Goal: Information Seeking & Learning: Check status

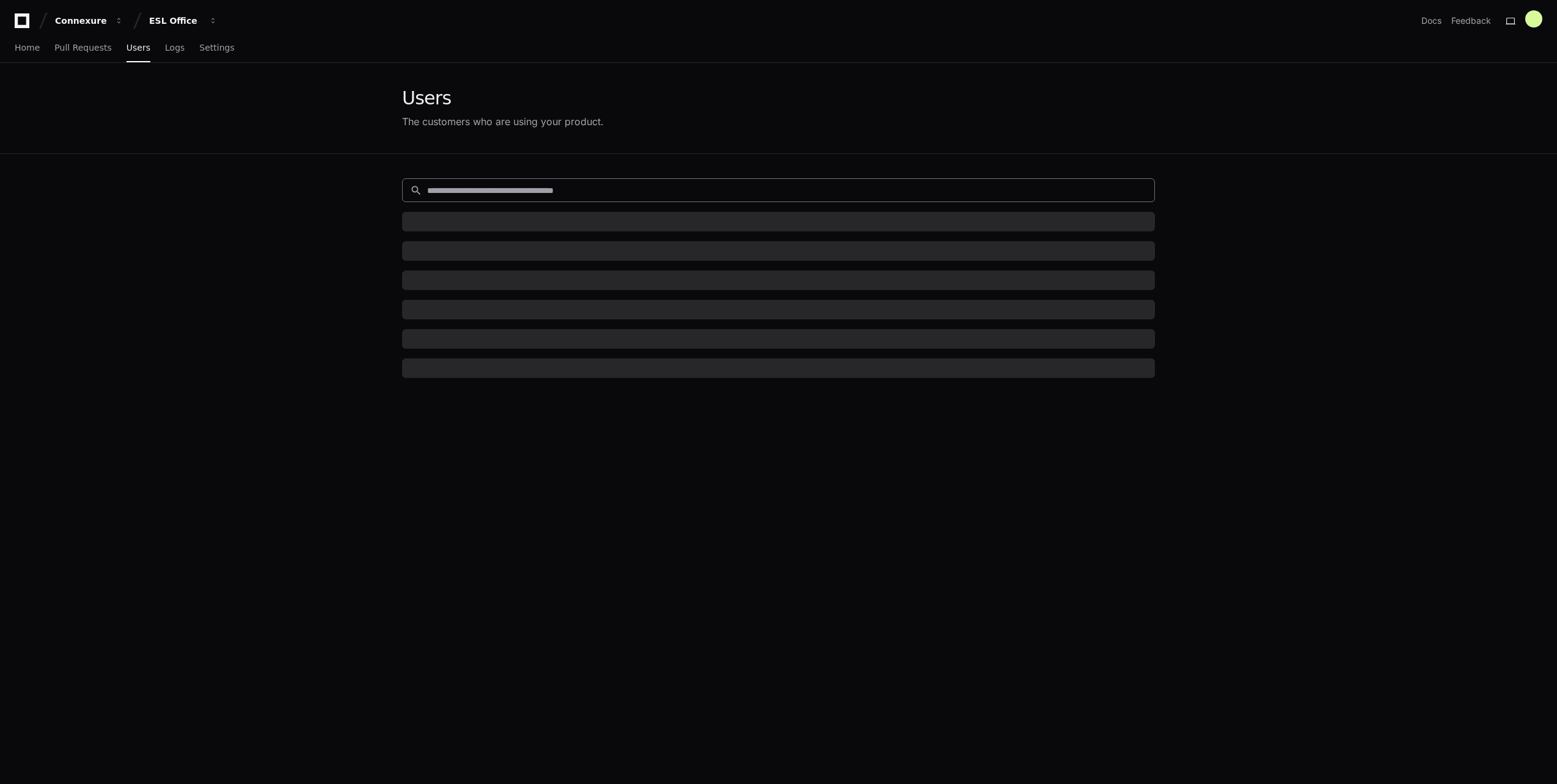
click at [456, 188] on input at bounding box center [787, 190] width 720 height 12
type input "*******"
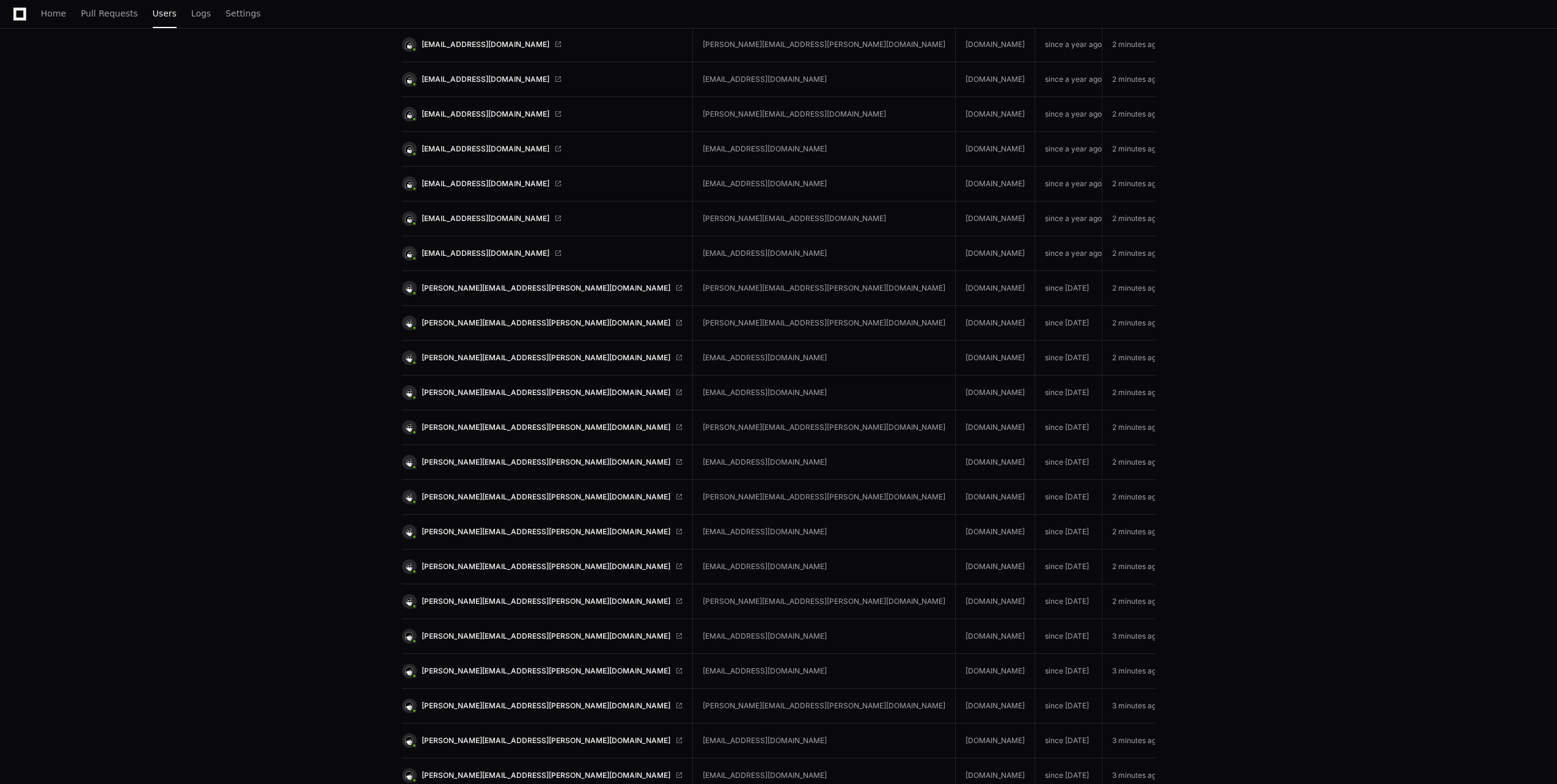
scroll to position [4987, 0]
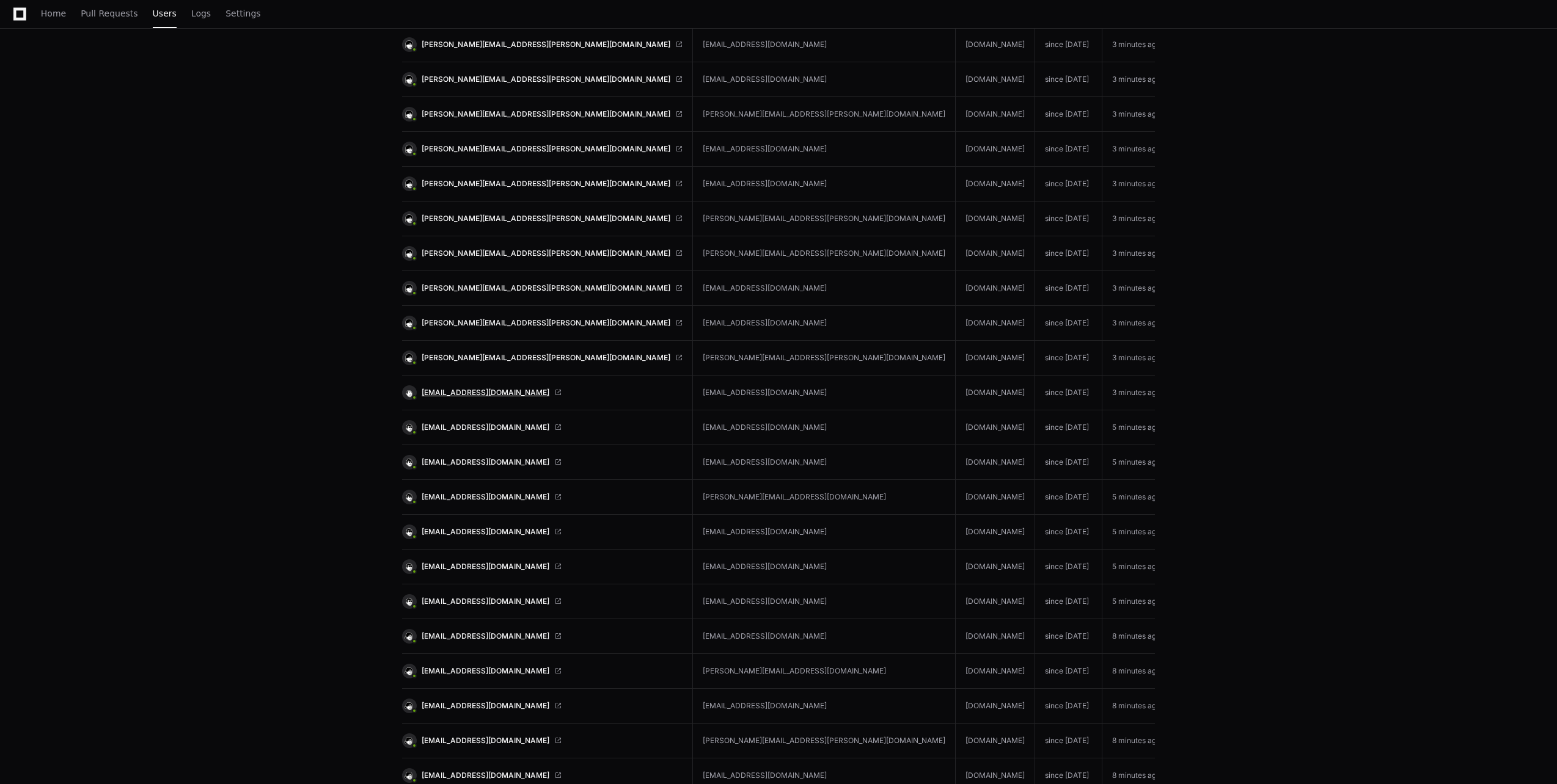
click at [494, 388] on span "[EMAIL_ADDRESS][DOMAIN_NAME]" at bounding box center [485, 393] width 128 height 10
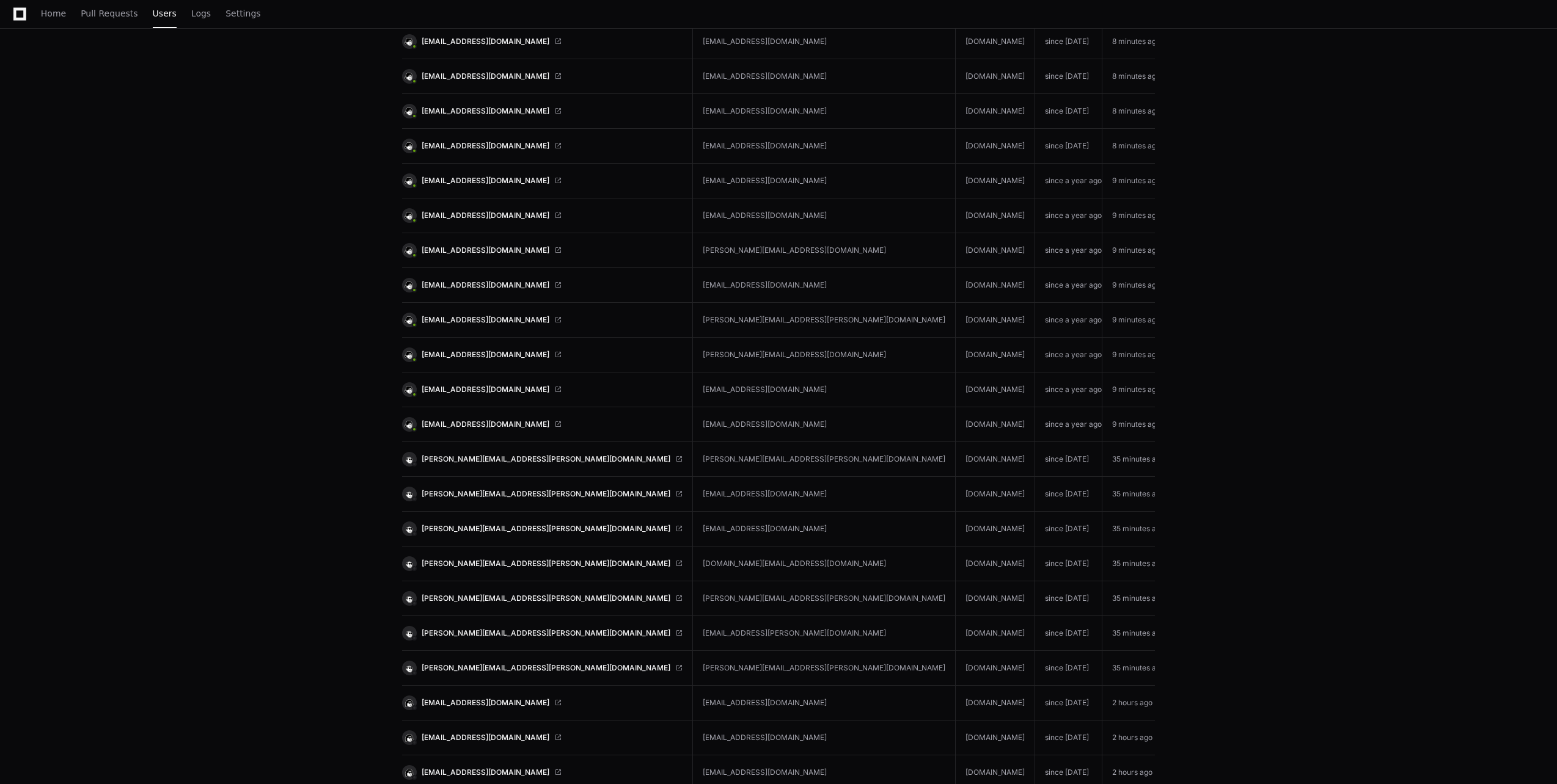
scroll to position [6086, 0]
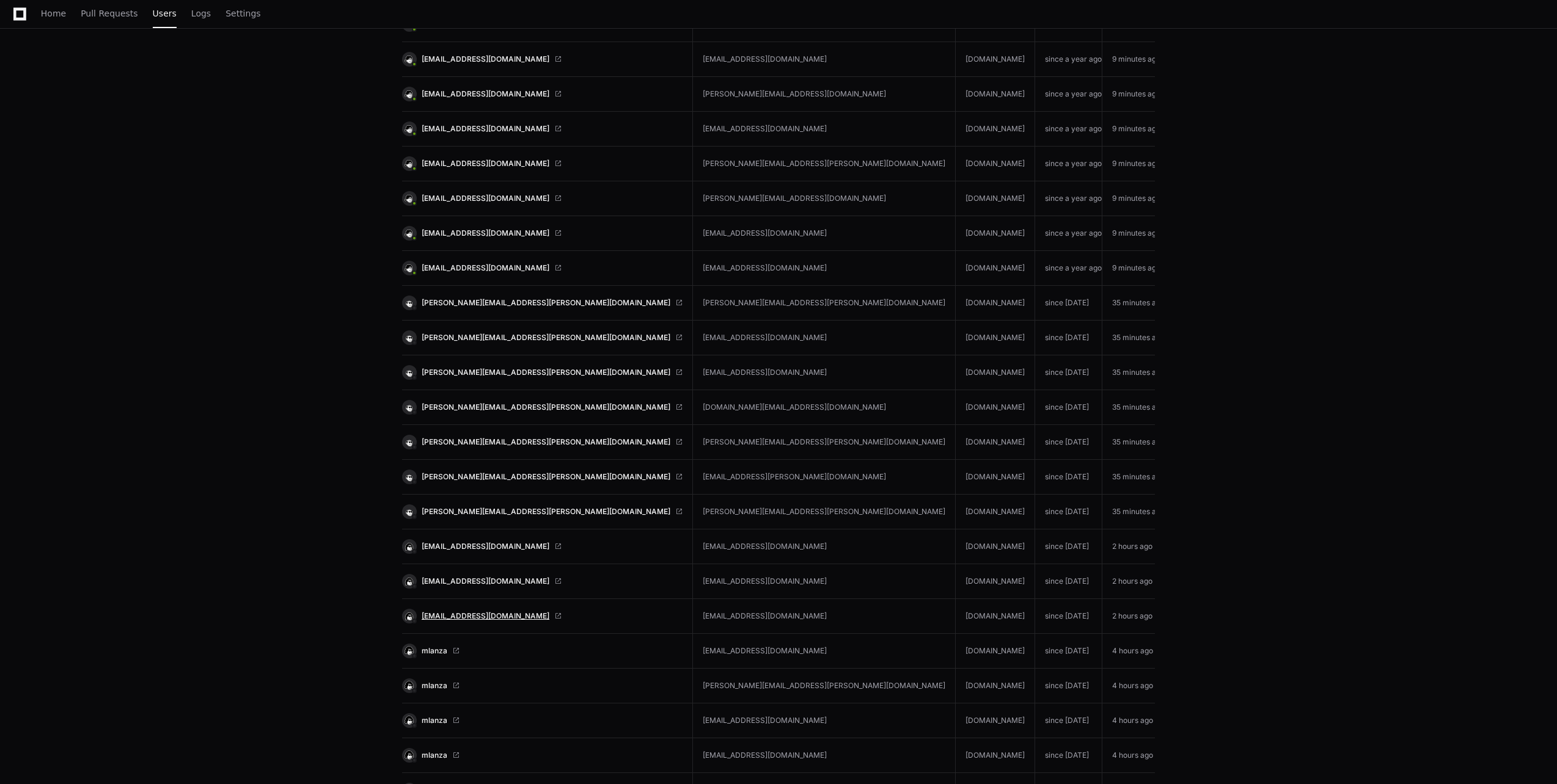
click at [450, 615] on span "adas@coverys.com" at bounding box center [485, 616] width 128 height 10
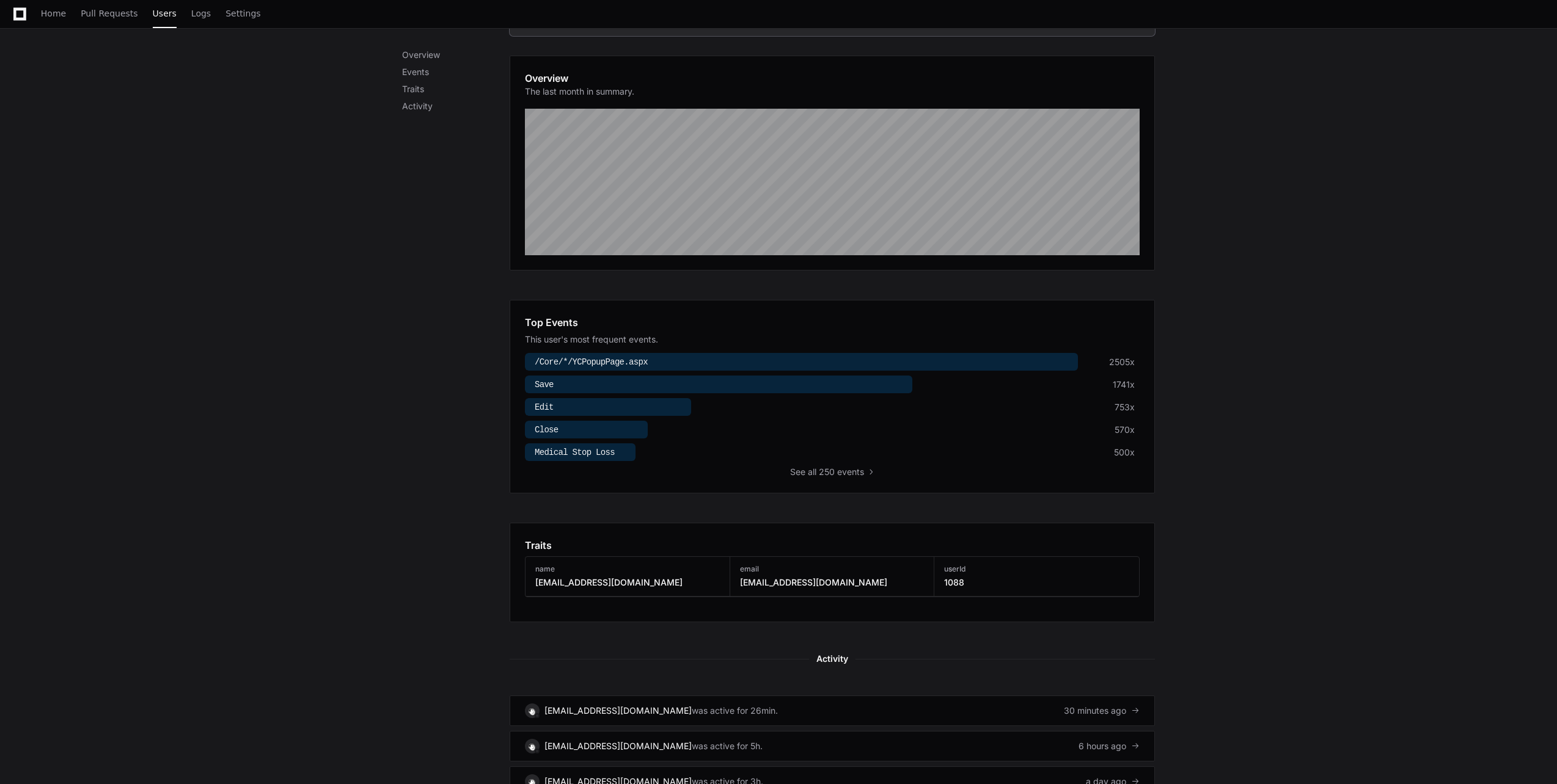
scroll to position [244, 0]
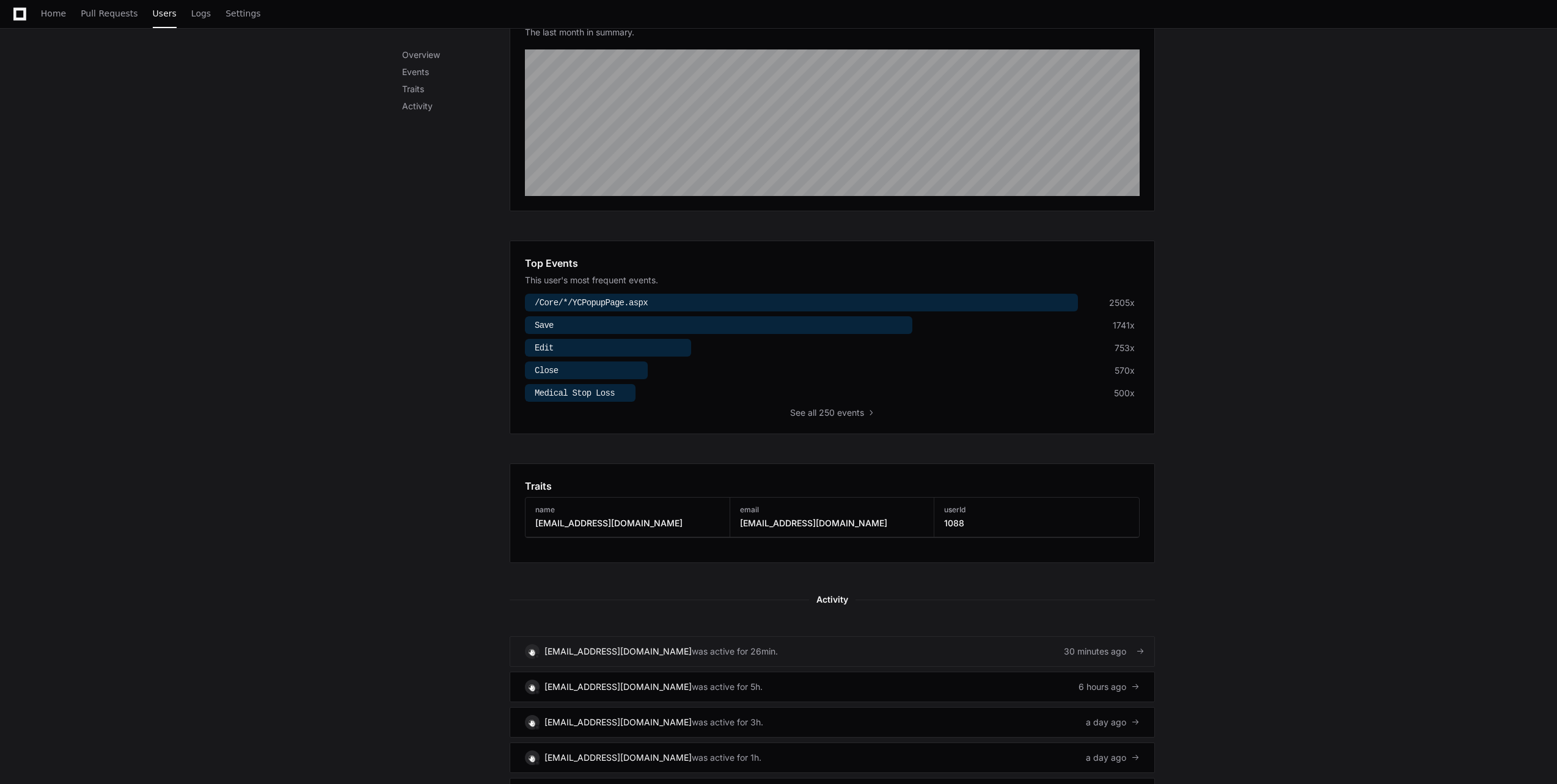
click at [860, 648] on link "[EMAIL_ADDRESS][DOMAIN_NAME] was active for 26min. 30 minutes ago" at bounding box center [832, 651] width 646 height 31
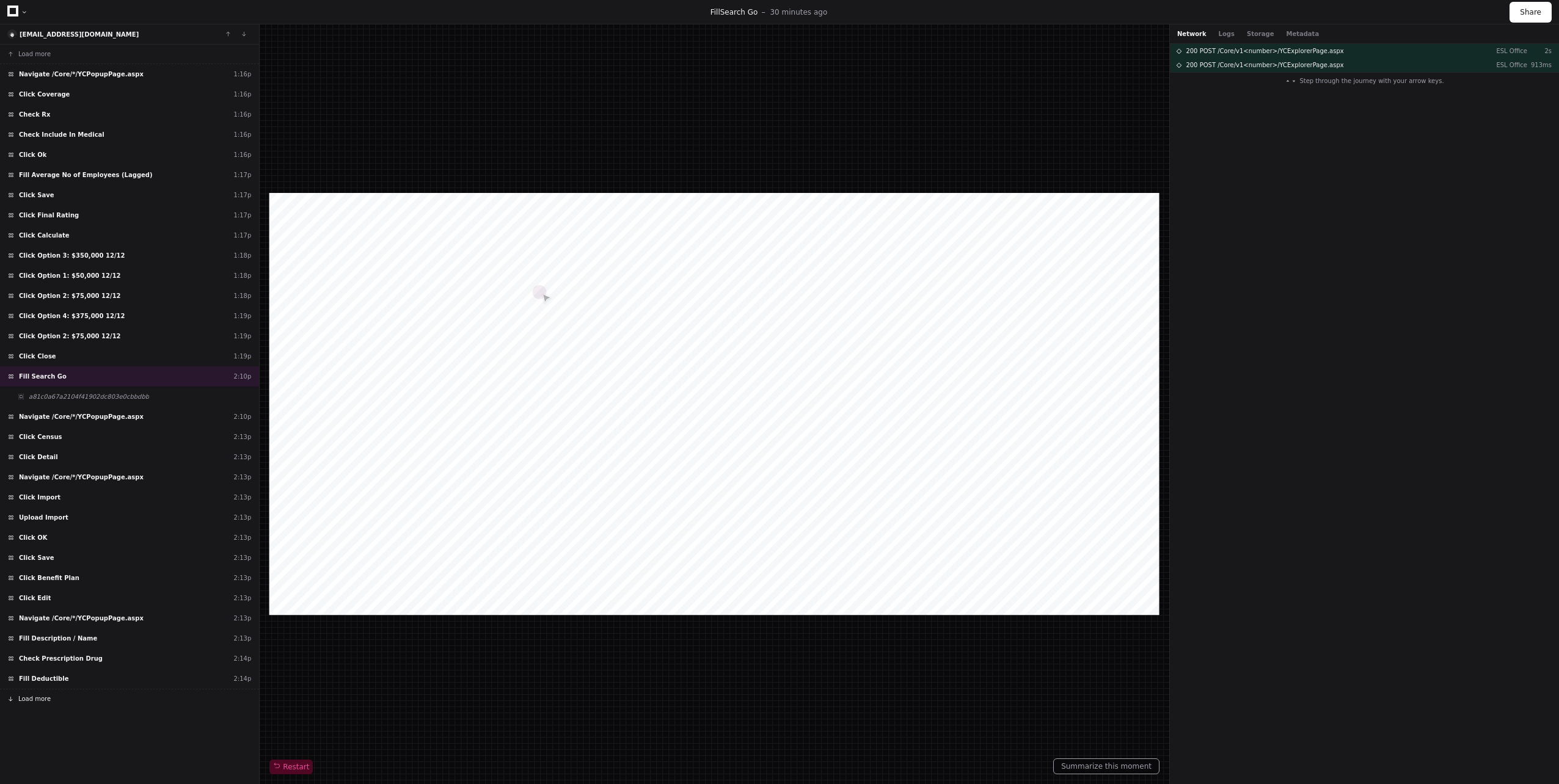
click at [70, 695] on button "Load more" at bounding box center [129, 699] width 259 height 19
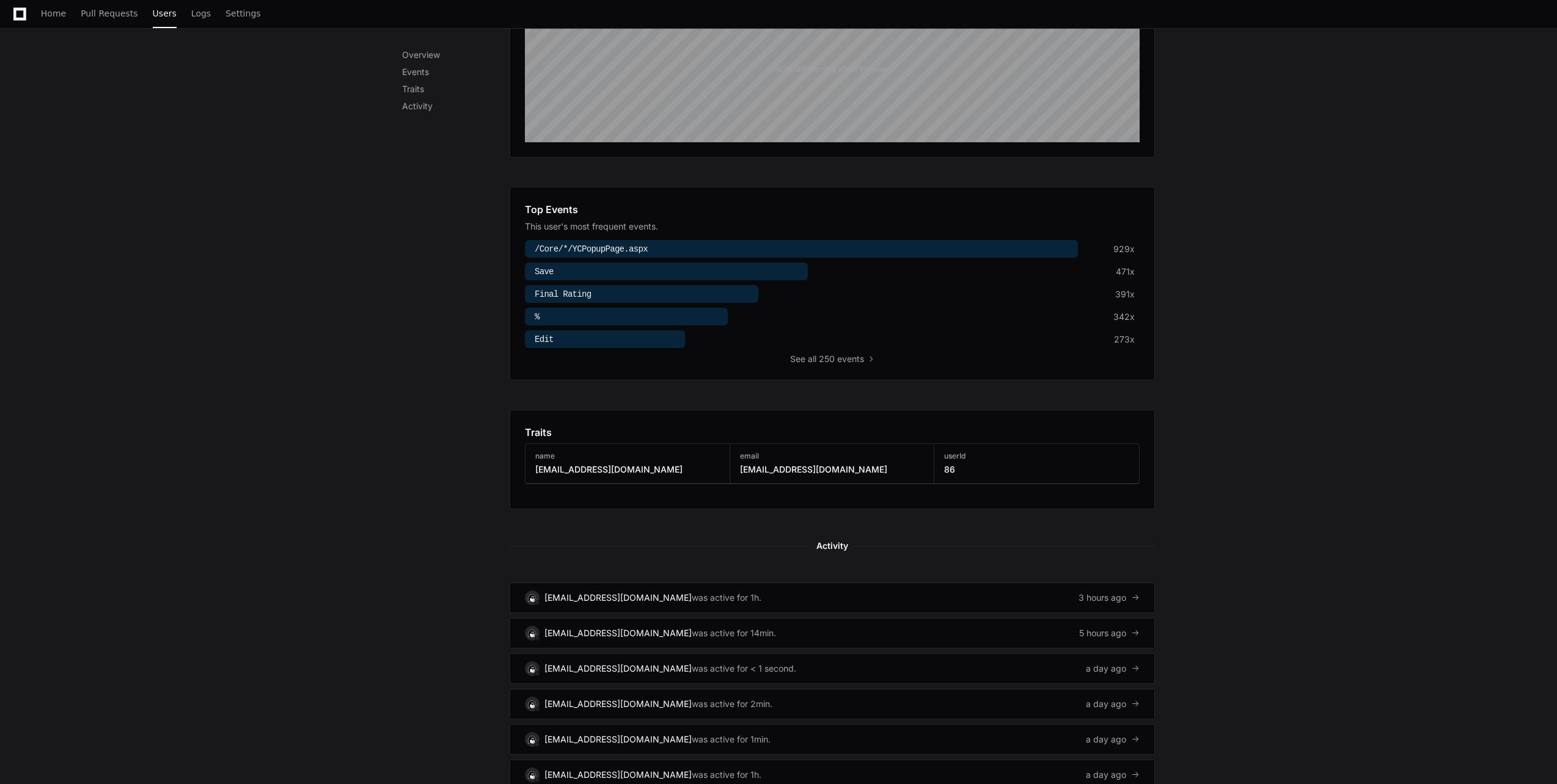
scroll to position [366, 0]
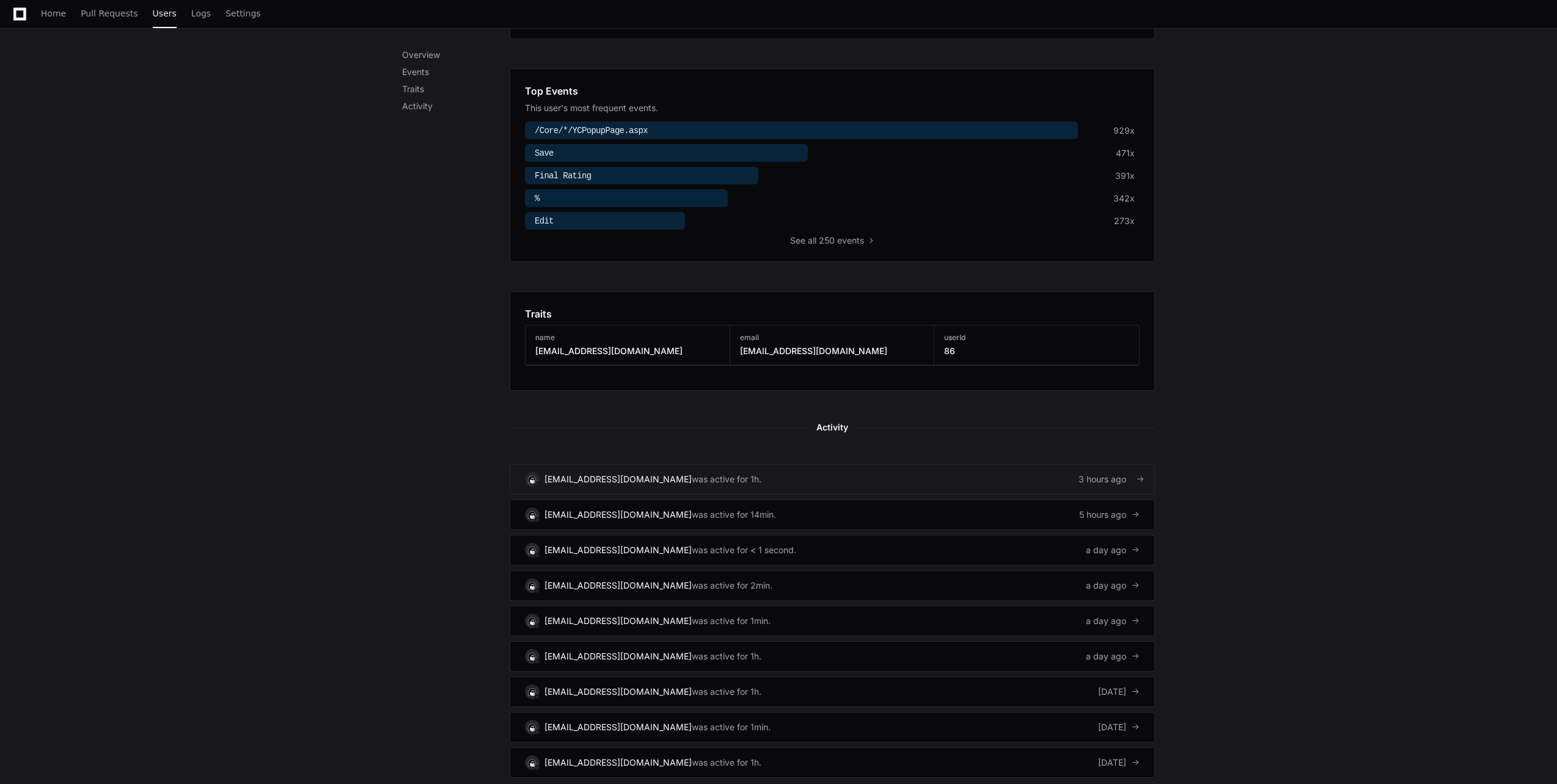
click at [909, 479] on link "[EMAIL_ADDRESS][DOMAIN_NAME] was active for 1h. 3 hours ago" at bounding box center [832, 479] width 646 height 31
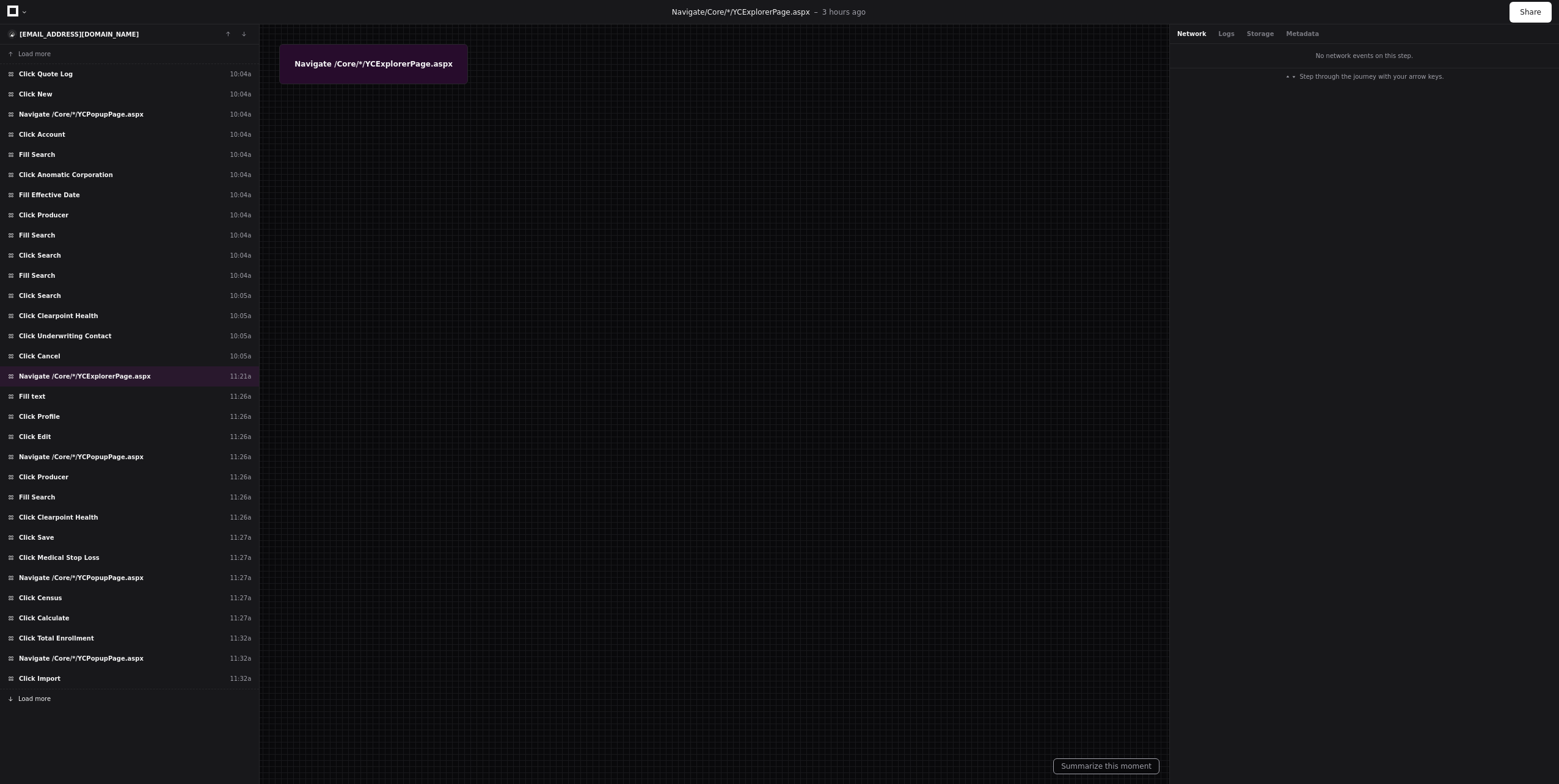
click at [47, 707] on button "Load more" at bounding box center [129, 699] width 259 height 19
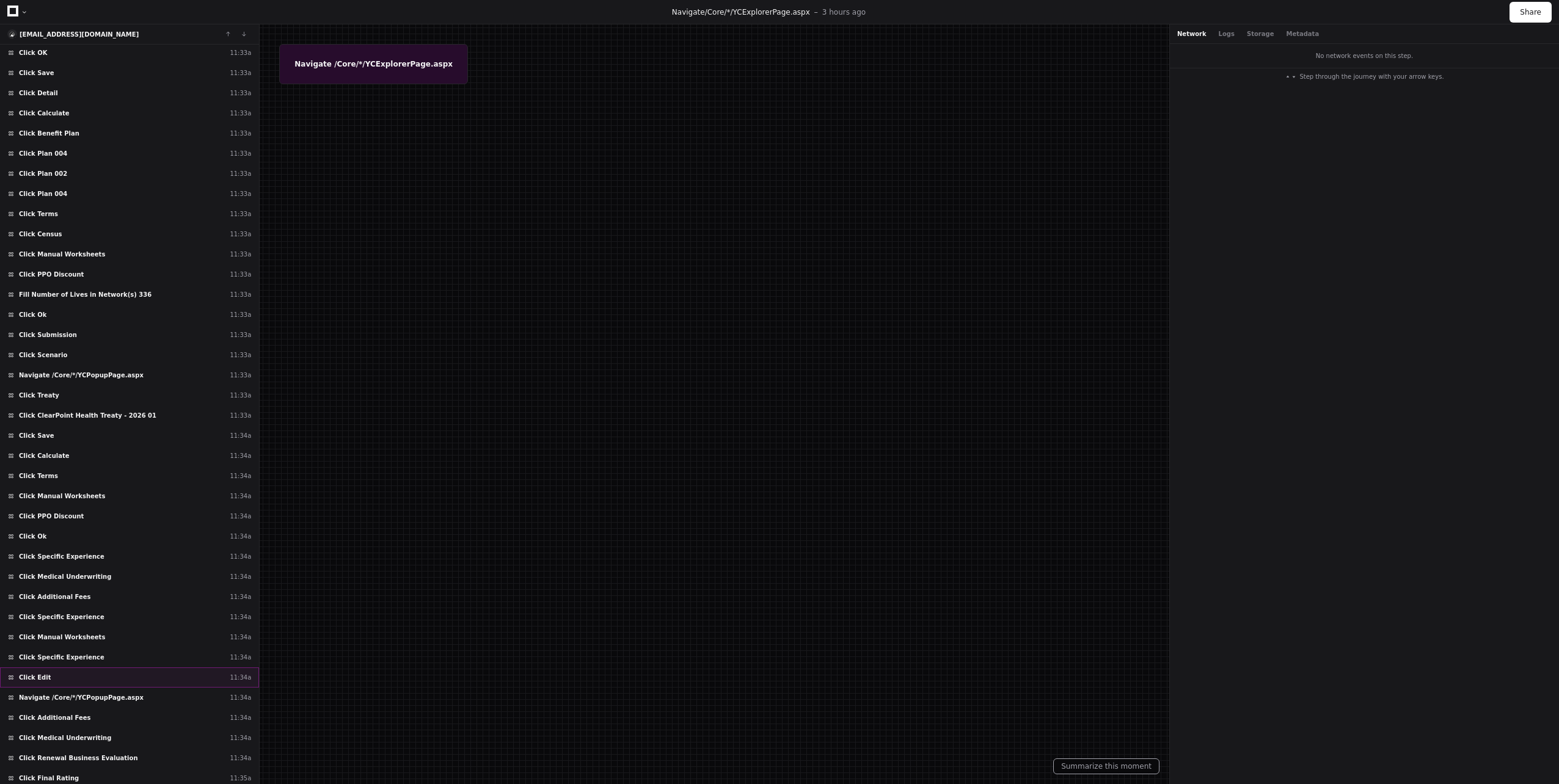
scroll to position [830, 0]
